Goal: Information Seeking & Learning: Check status

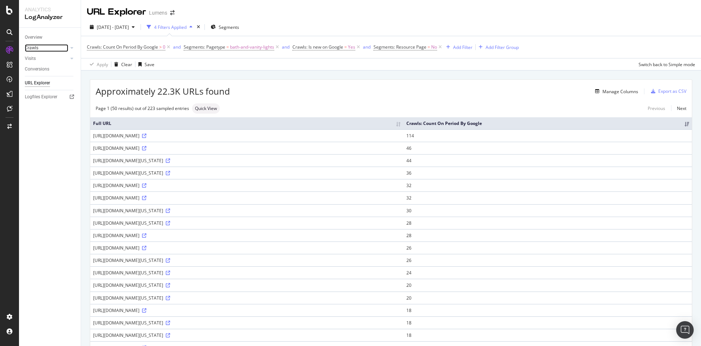
click at [39, 45] on link "Crawls" at bounding box center [46, 48] width 43 height 8
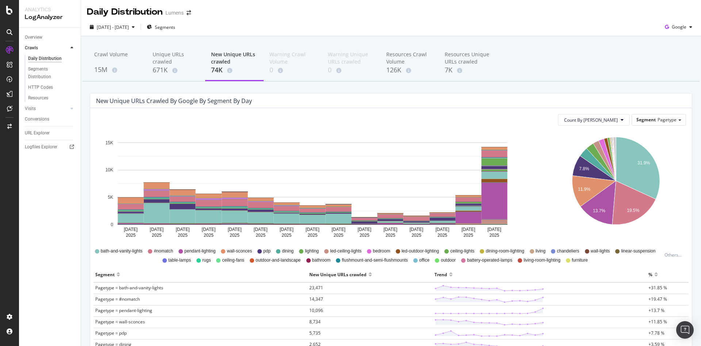
click at [9, 15] on div at bounding box center [9, 173] width 19 height 346
click at [8, 10] on icon at bounding box center [9, 10] width 7 height 9
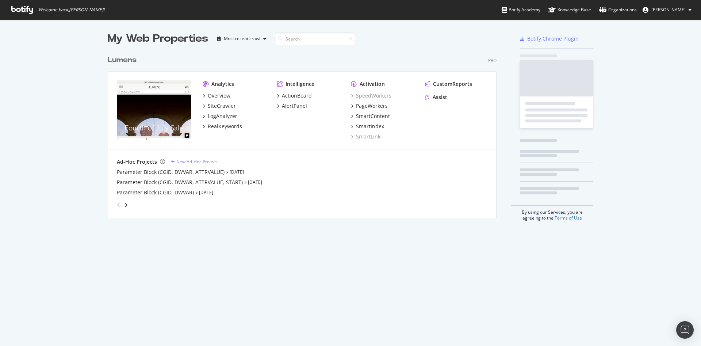
scroll to position [163, 386]
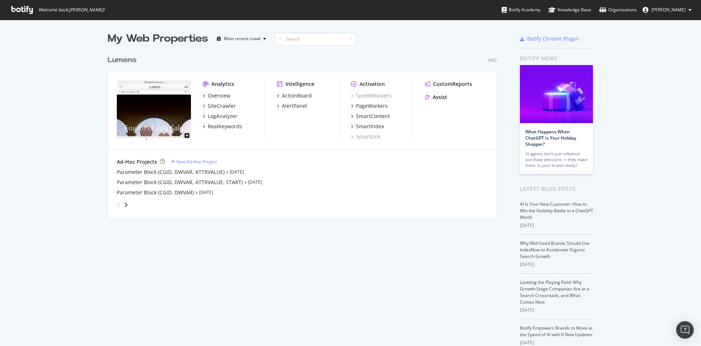
click at [125, 204] on div "grid" at bounding box center [300, 203] width 373 height 15
click at [124, 204] on icon "angle-right" at bounding box center [126, 205] width 4 height 6
click at [117, 204] on div "angle-left" at bounding box center [118, 205] width 9 height 12
click at [124, 206] on div "angle-right" at bounding box center [125, 204] width 5 height 7
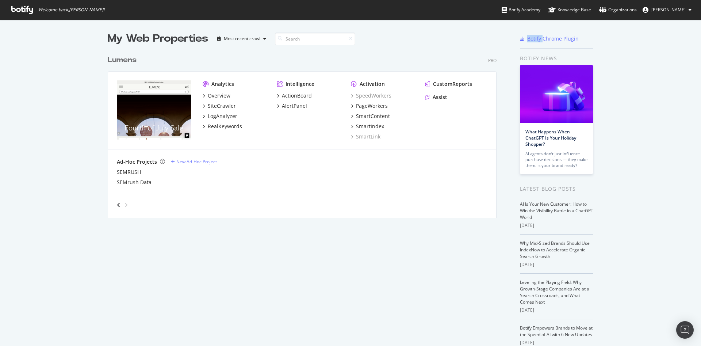
click at [124, 204] on icon "angle-right" at bounding box center [126, 205] width 4 height 6
click at [114, 207] on div "angle-left" at bounding box center [118, 205] width 9 height 12
click at [208, 103] on div "SiteCrawler" at bounding box center [222, 105] width 28 height 7
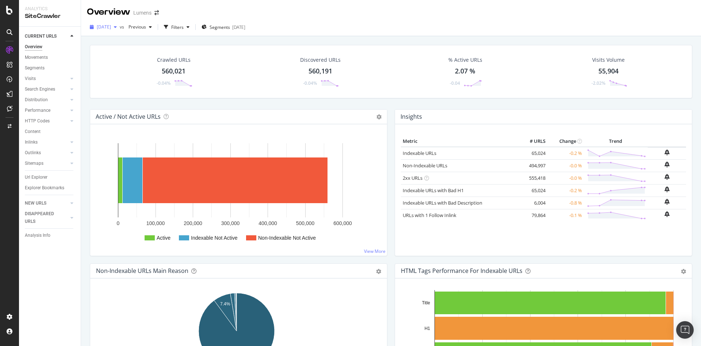
click at [116, 30] on div "[DATE]" at bounding box center [103, 27] width 33 height 11
click at [398, 100] on div "Crawled URLs 560,021 -0.04% Discovered URLs 560,191 -0.04% % Active URLs 2.07 %…" at bounding box center [391, 77] width 610 height 64
